Goal: Use online tool/utility: Use online tool/utility

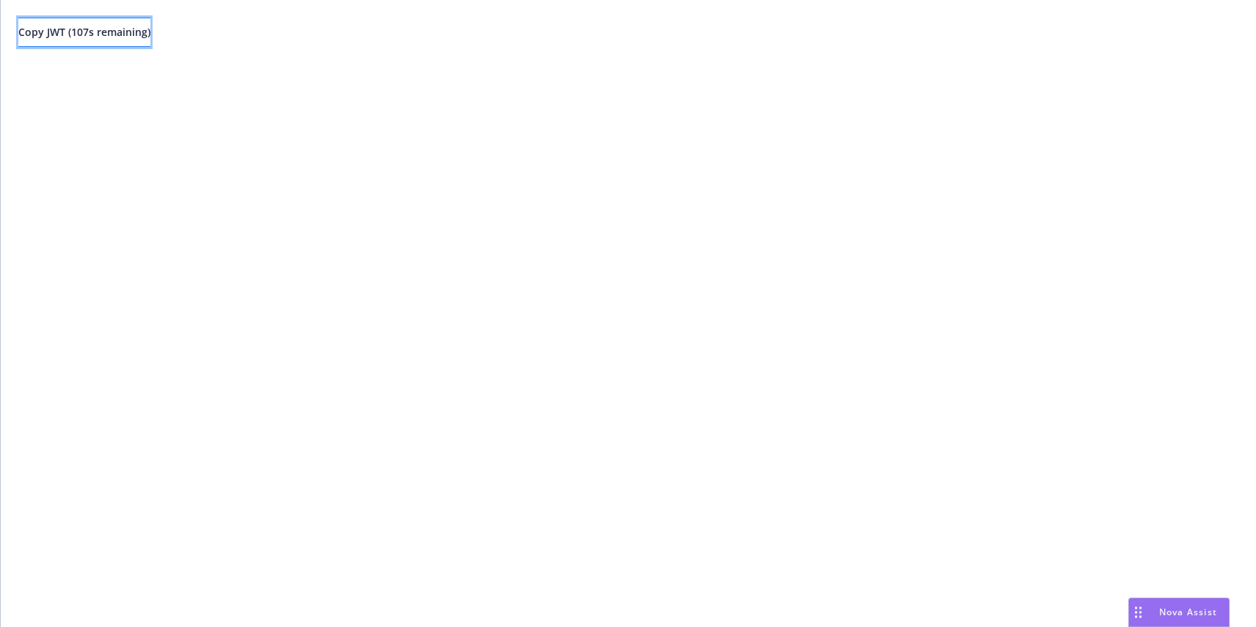
click at [106, 38] on span "Copy JWT ( 107 s remaining)" at bounding box center [84, 32] width 132 height 14
click at [150, 39] on button "Copy JWT ( 899 s remaining)" at bounding box center [84, 32] width 132 height 29
click at [150, 40] on button "Copy JWT ( 900 s remaining)" at bounding box center [84, 32] width 132 height 29
